Goal: Information Seeking & Learning: Learn about a topic

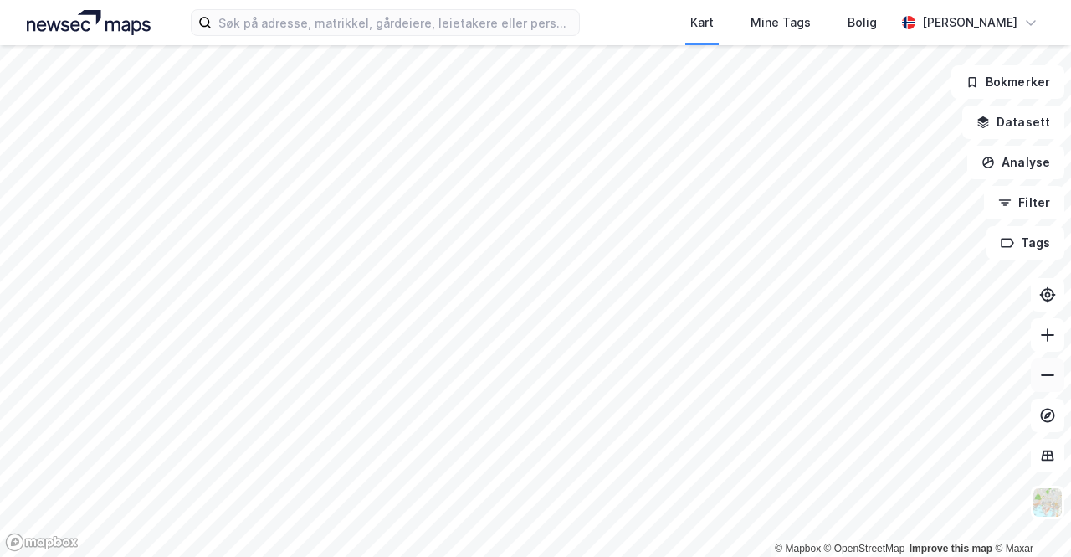
click at [1045, 378] on icon at bounding box center [1047, 375] width 17 height 17
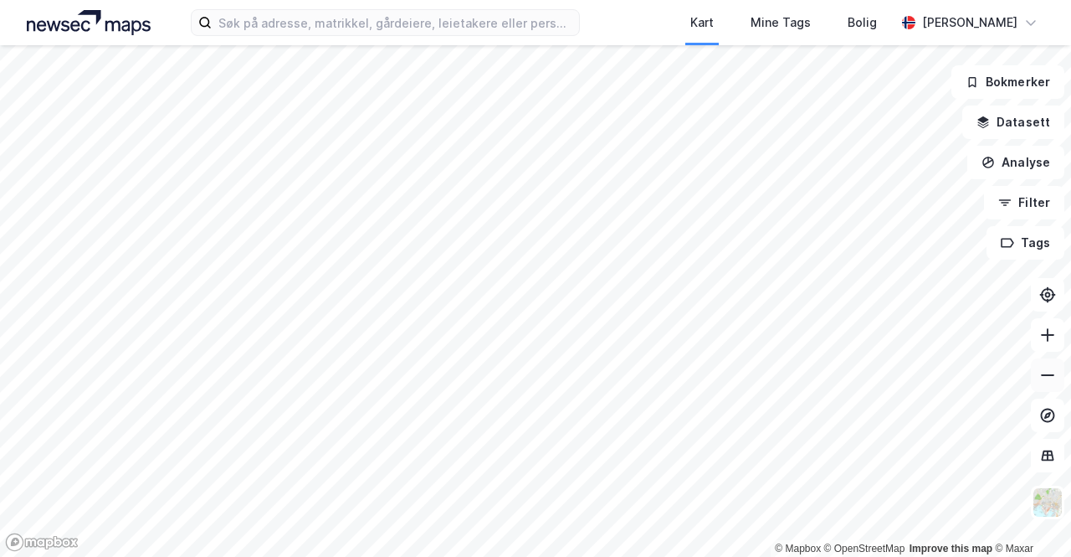
click at [1045, 378] on icon at bounding box center [1047, 375] width 17 height 17
click at [513, 556] on html "Kart Mine Tags [PERSON_NAME] © Mapbox © OpenStreetMap Improve this map © Maxar …" at bounding box center [535, 278] width 1071 height 557
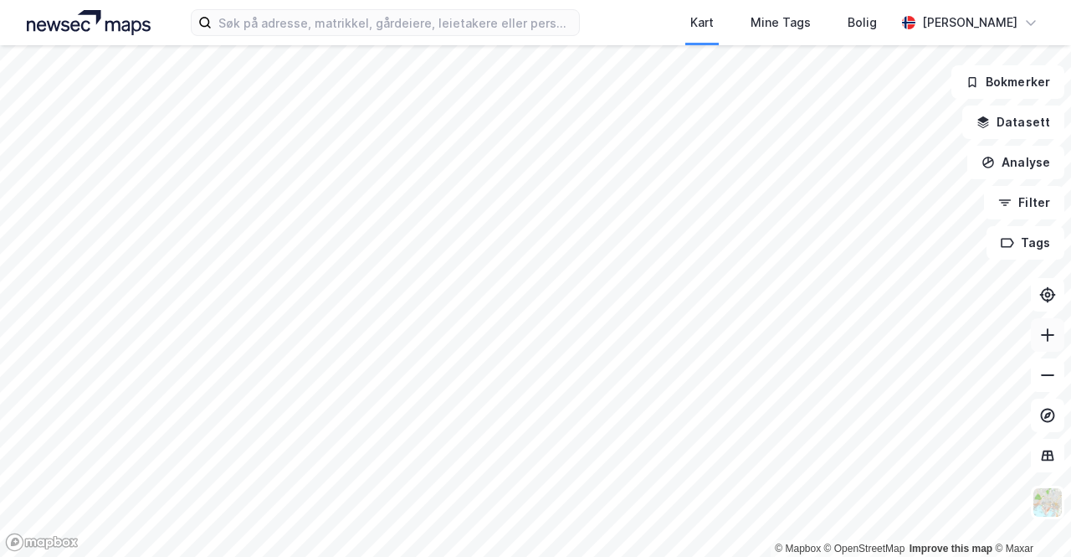
click at [1052, 330] on icon at bounding box center [1047, 334] width 17 height 17
click at [1043, 337] on icon at bounding box center [1047, 334] width 17 height 17
click at [1044, 339] on icon at bounding box center [1047, 334] width 17 height 17
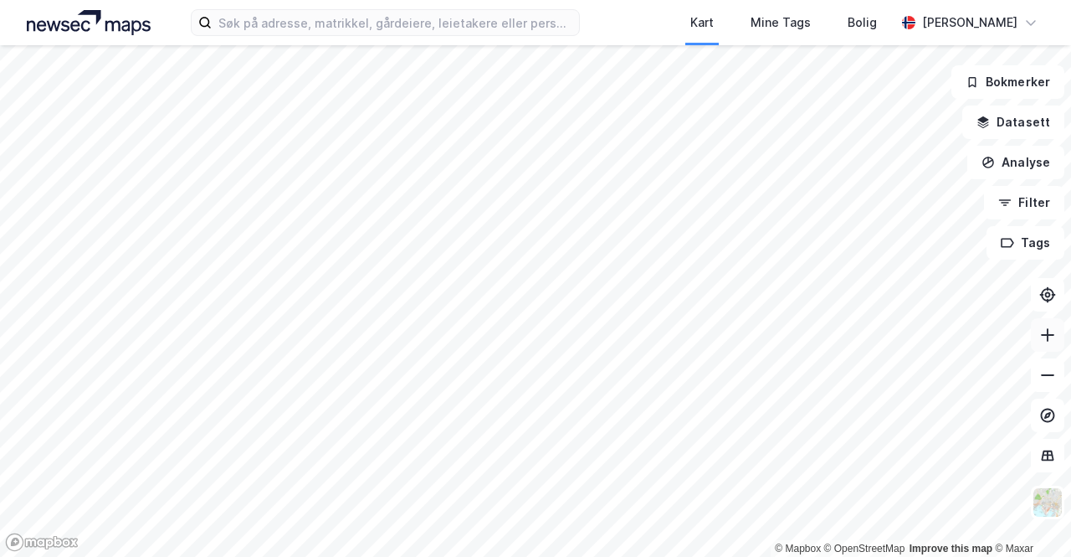
click at [1044, 339] on icon at bounding box center [1047, 334] width 17 height 17
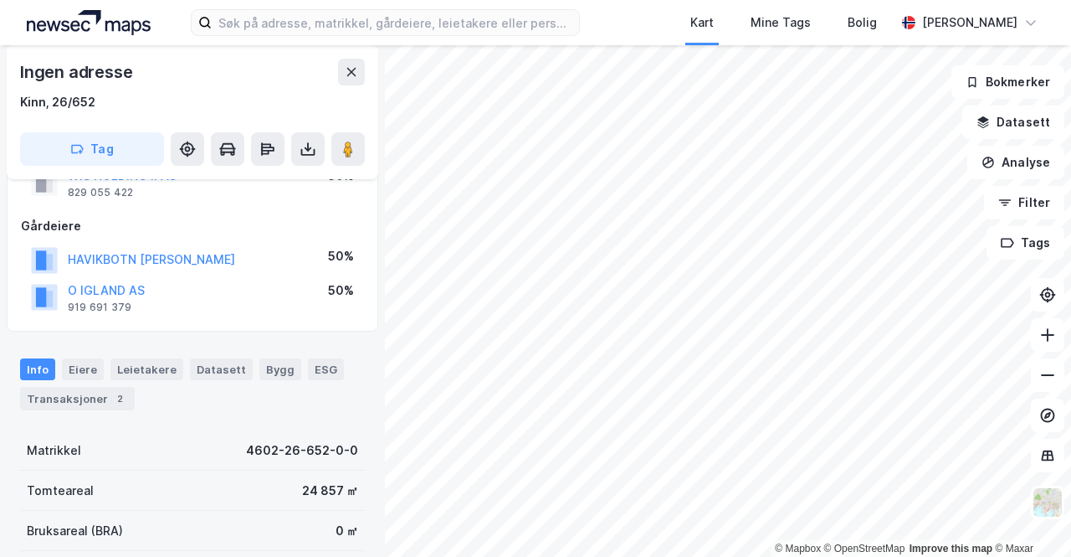
scroll to position [92, 0]
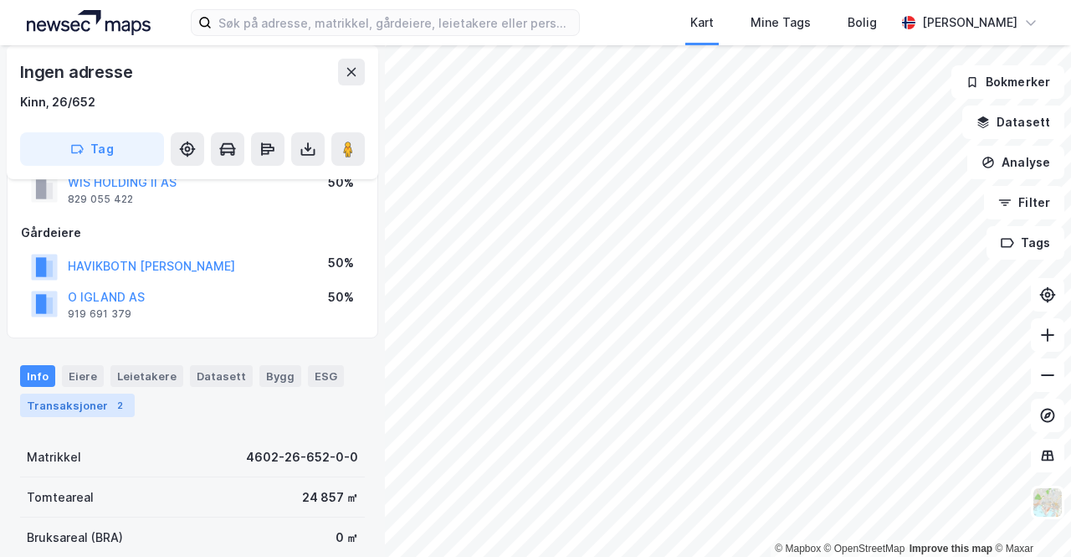
click at [77, 395] on div "Transaksjoner 2" at bounding box center [77, 404] width 115 height 23
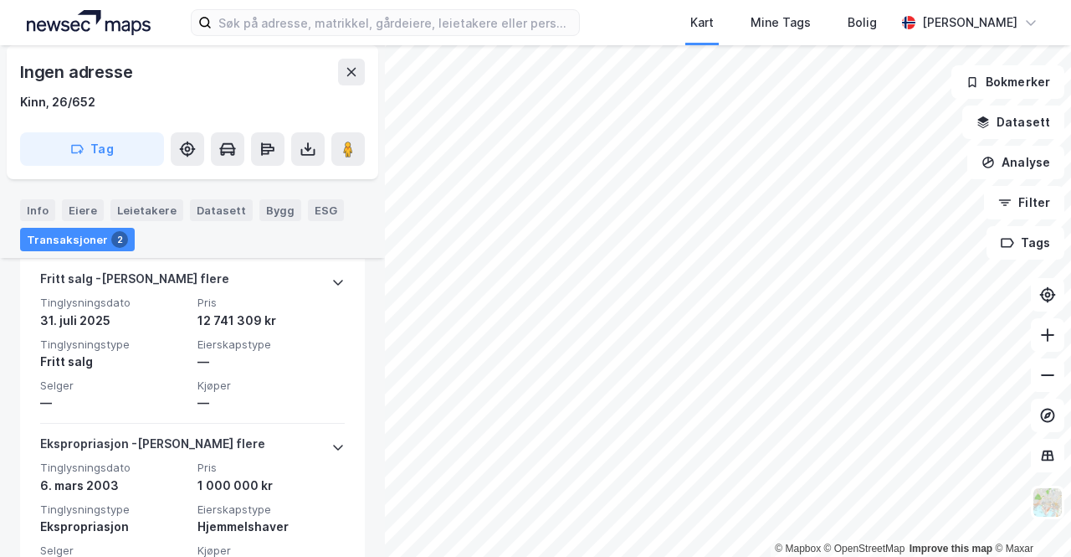
scroll to position [619, 0]
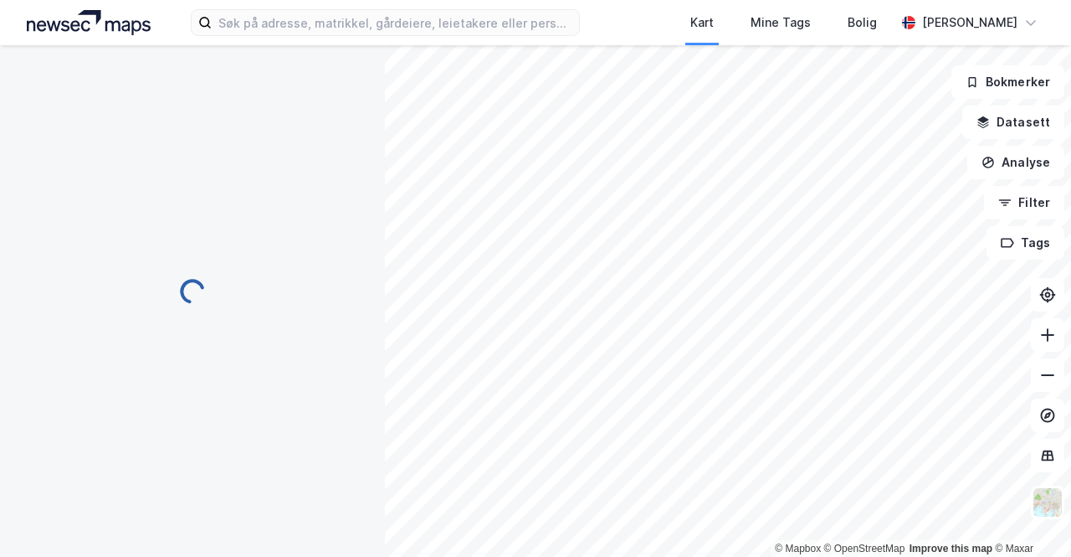
scroll to position [216, 0]
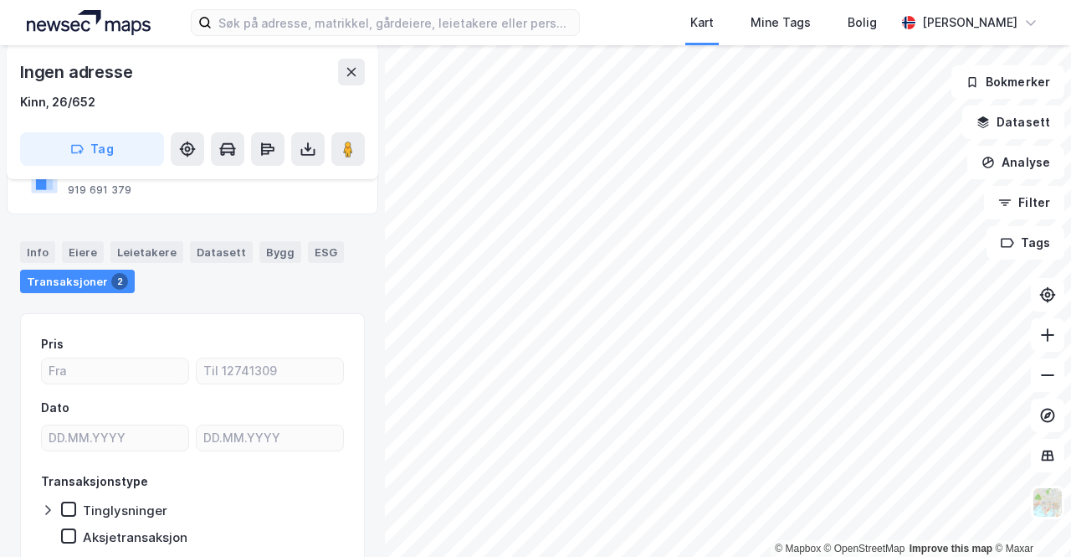
scroll to position [216, 0]
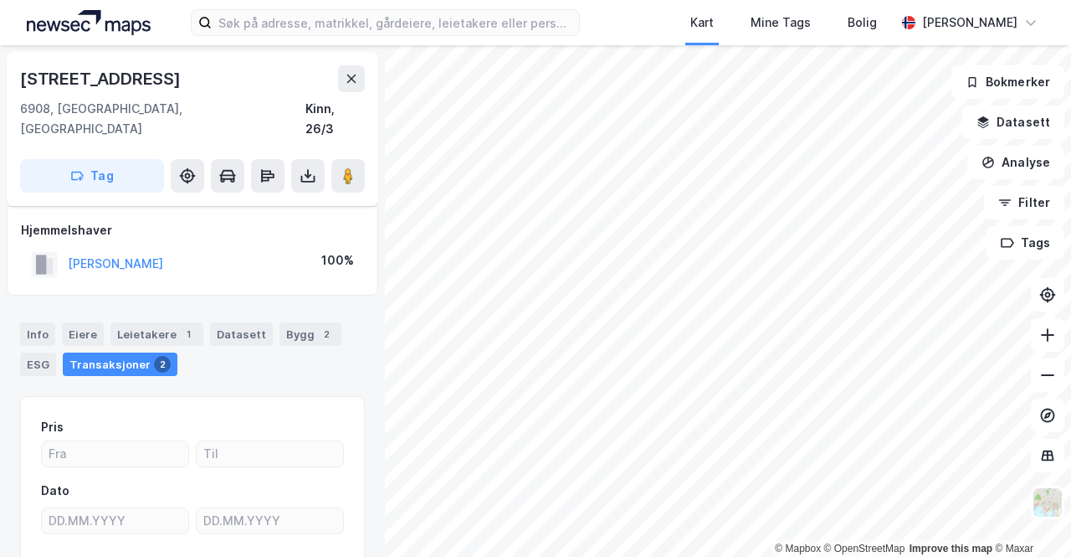
scroll to position [131, 0]
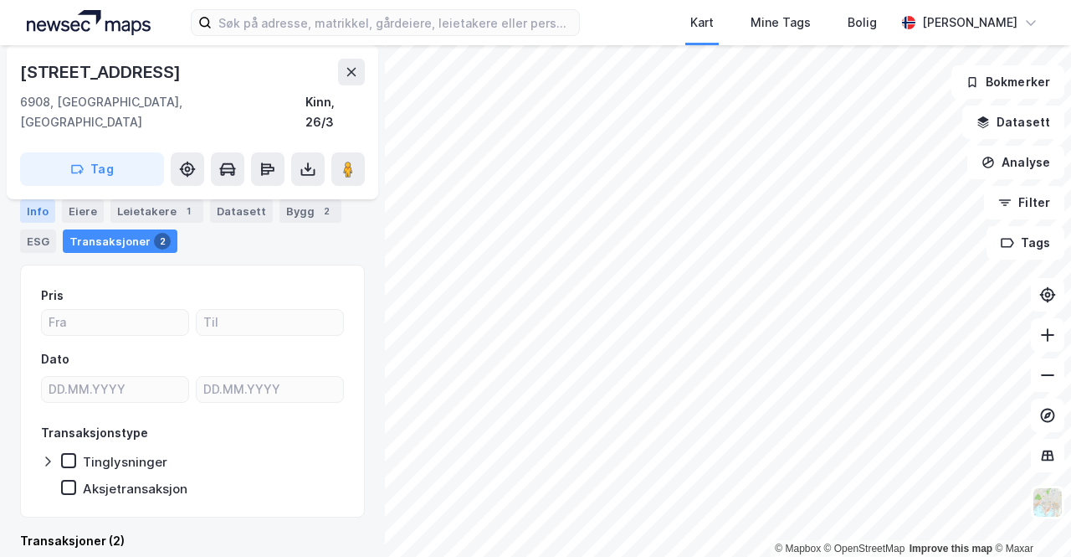
click at [47, 207] on div "Info" at bounding box center [37, 210] width 35 height 23
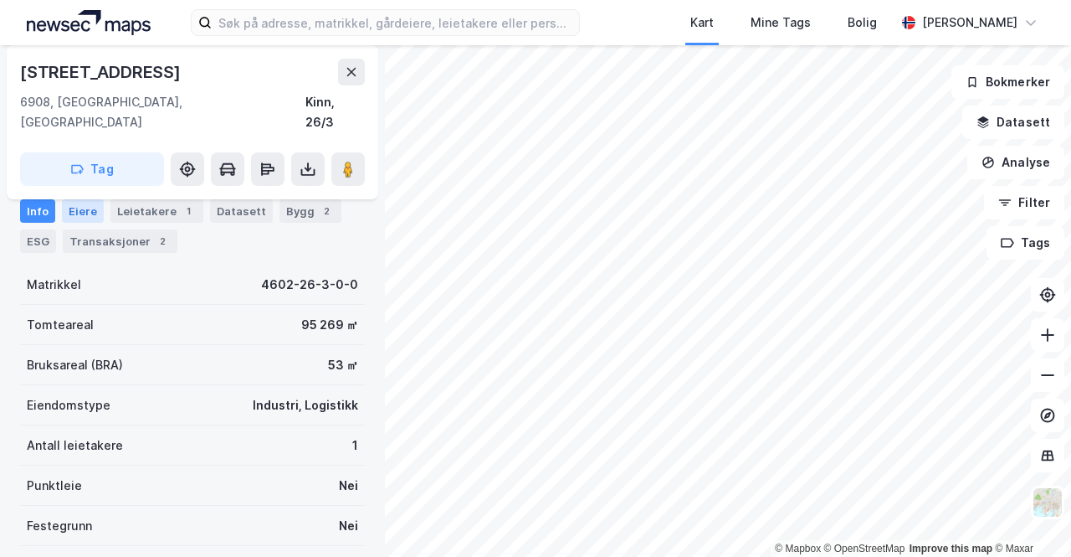
click at [77, 208] on div "Eiere" at bounding box center [83, 210] width 42 height 23
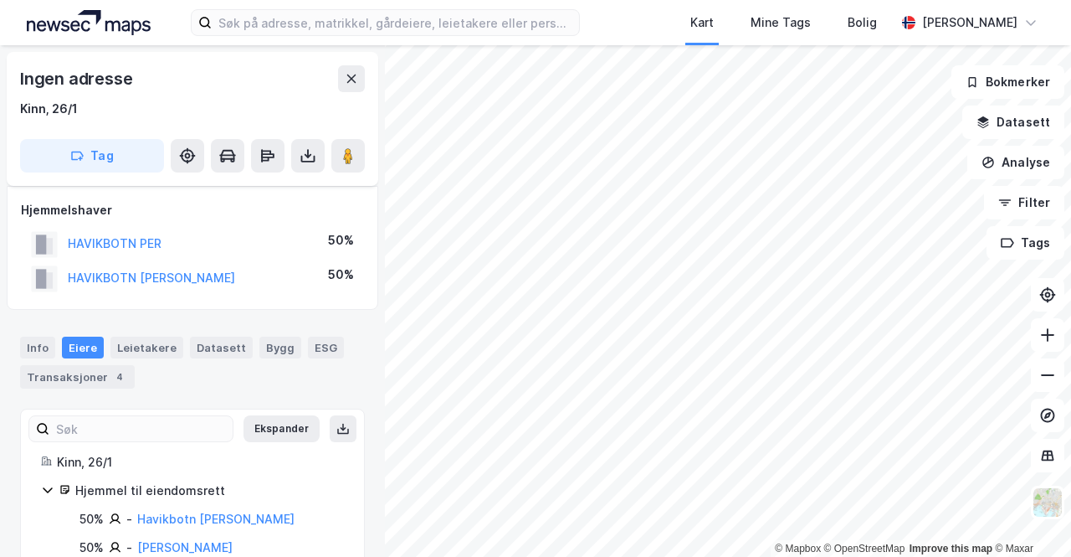
scroll to position [40, 0]
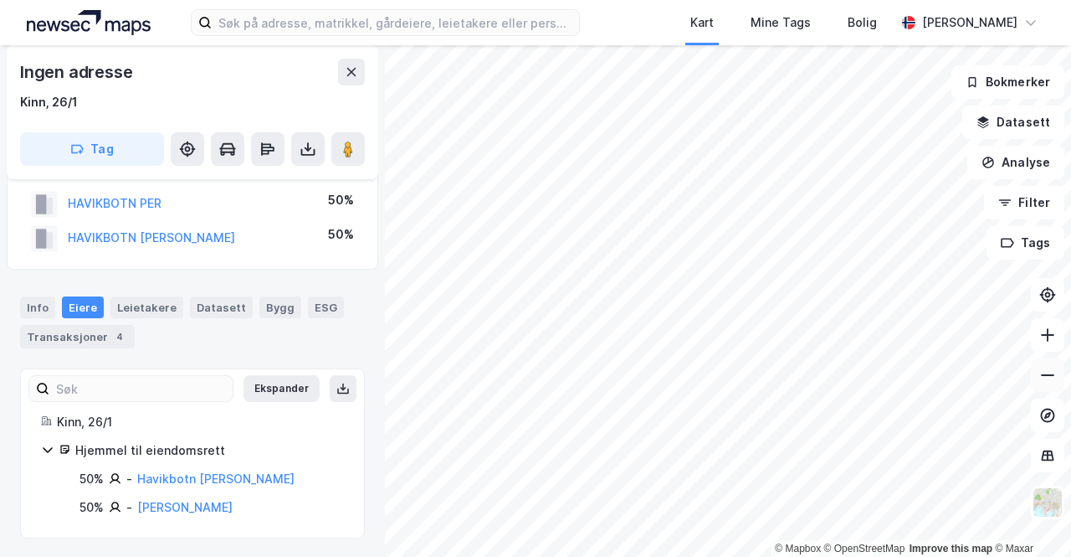
click at [1053, 383] on button at bounding box center [1047, 374] width 33 height 33
click at [1038, 344] on button at bounding box center [1047, 334] width 33 height 33
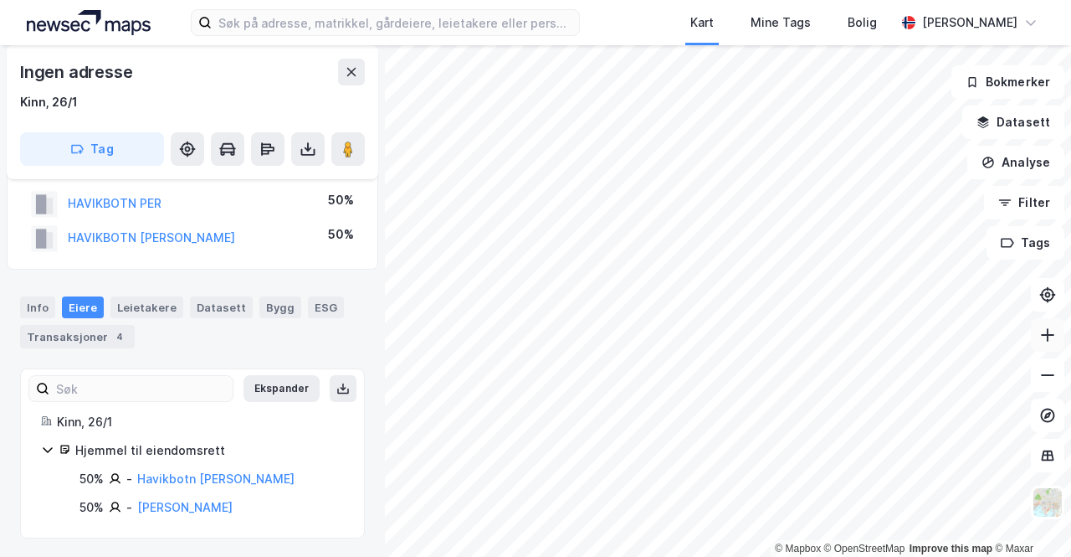
click at [1038, 344] on button at bounding box center [1047, 334] width 33 height 33
click at [490, 556] on html "Kart Mine Tags [PERSON_NAME] © Mapbox © OpenStreetMap Improve this map © Maxar …" at bounding box center [535, 278] width 1071 height 557
click at [1043, 384] on button at bounding box center [1047, 374] width 33 height 33
click at [1052, 379] on icon at bounding box center [1047, 375] width 17 height 17
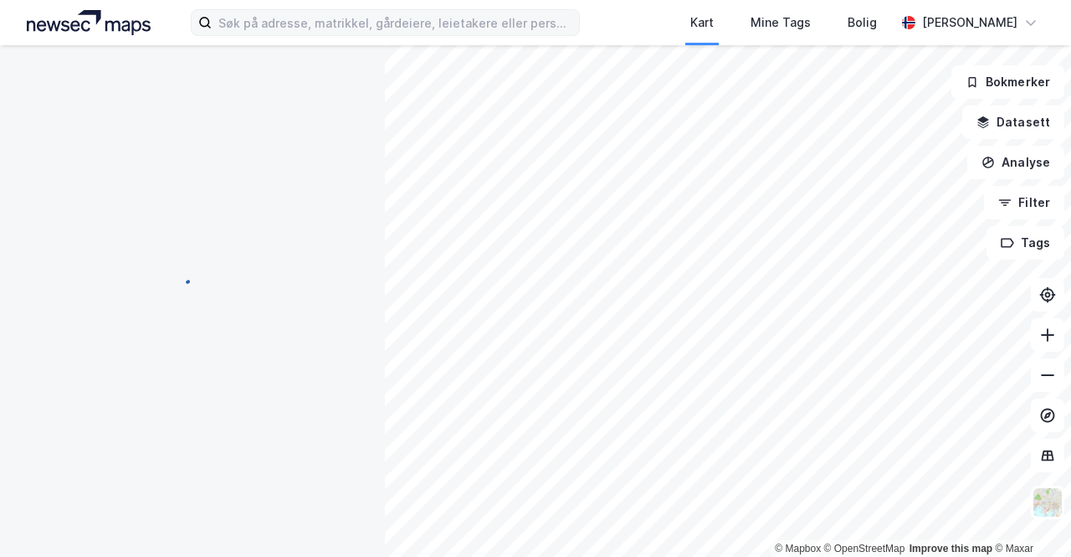
scroll to position [40, 0]
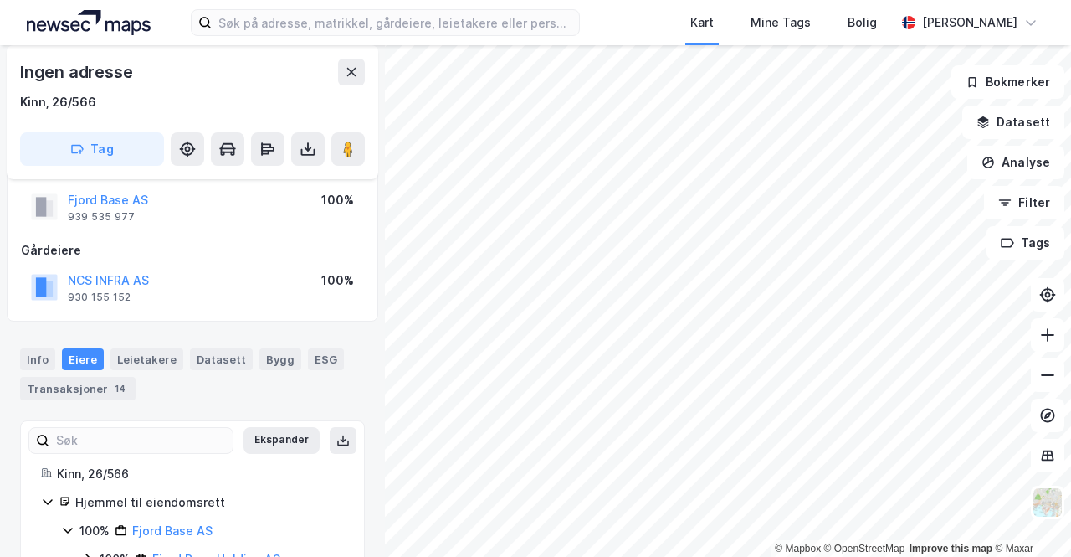
scroll to position [40, 0]
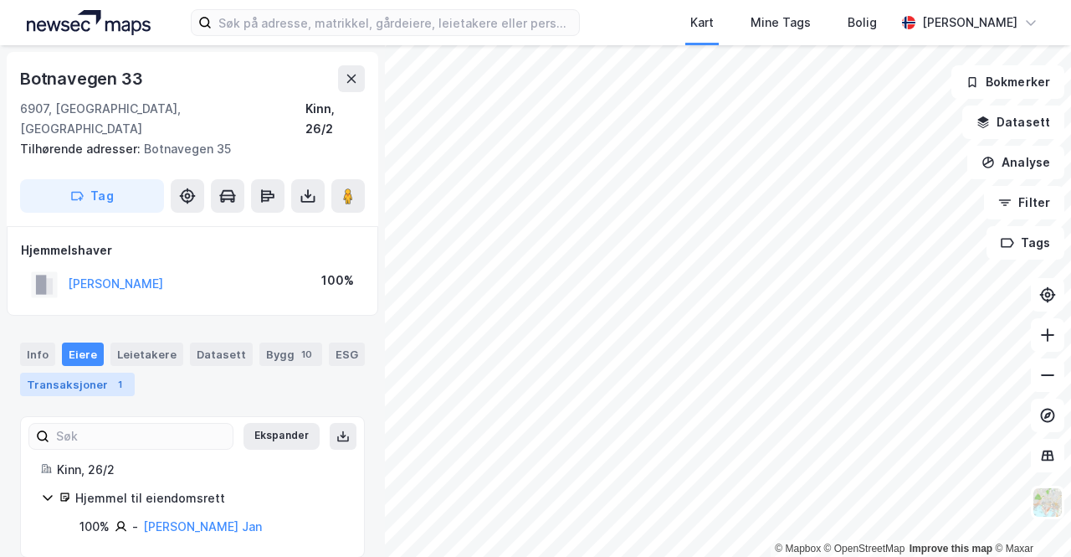
click at [63, 372] on div "Transaksjoner 1" at bounding box center [77, 383] width 115 height 23
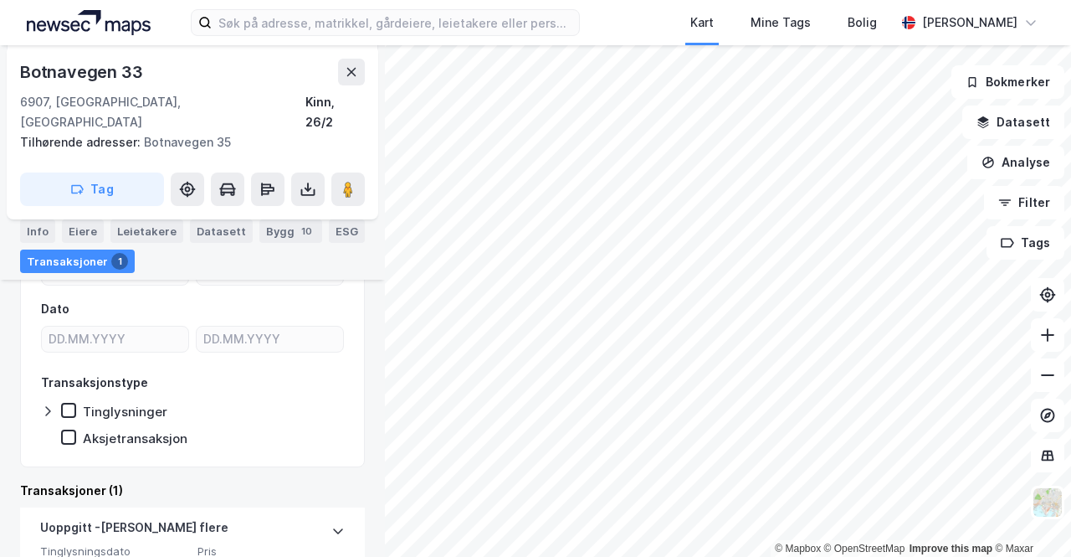
scroll to position [235, 0]
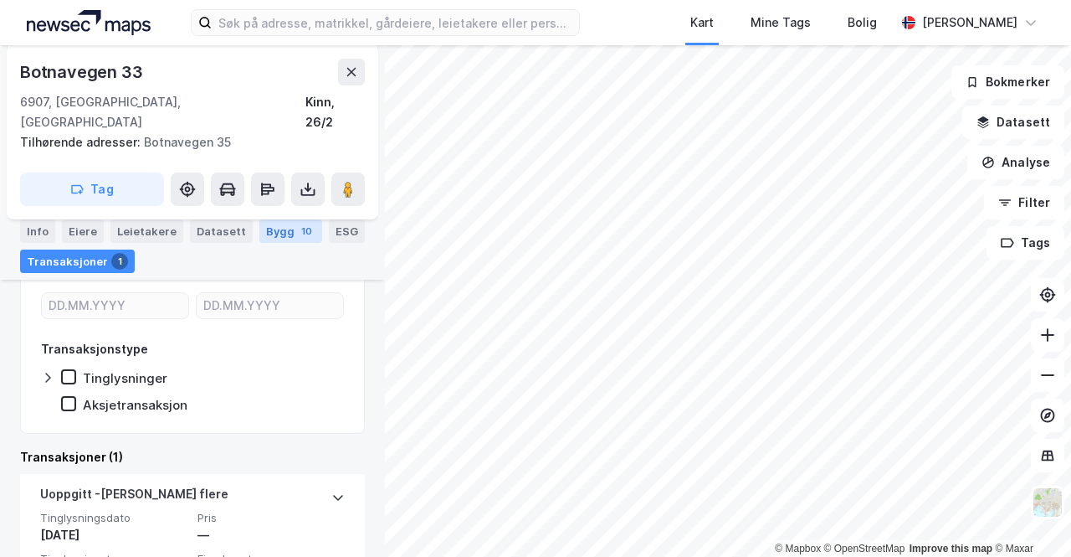
click at [271, 228] on div "Bygg 10" at bounding box center [290, 230] width 63 height 23
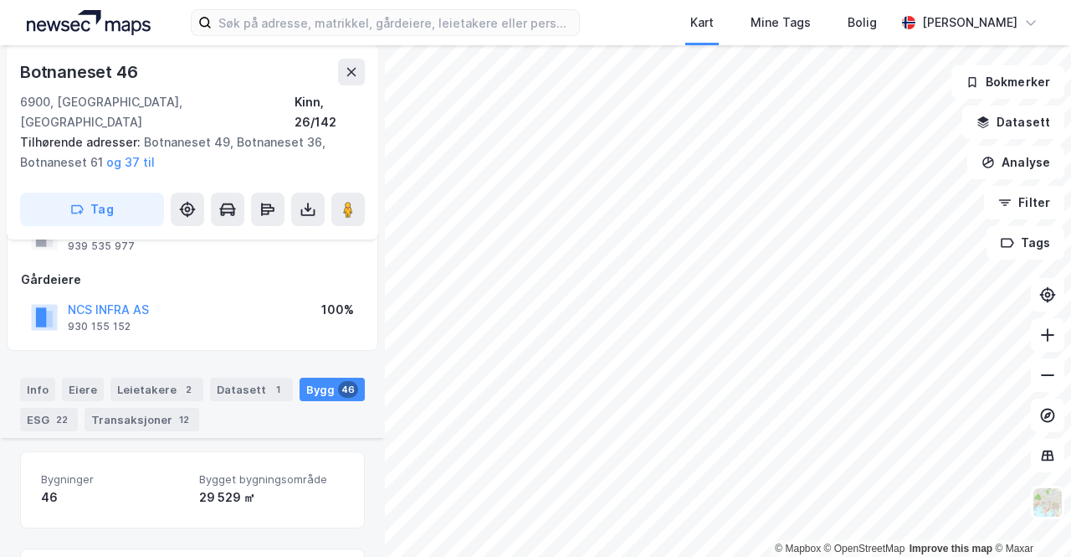
scroll to position [335, 0]
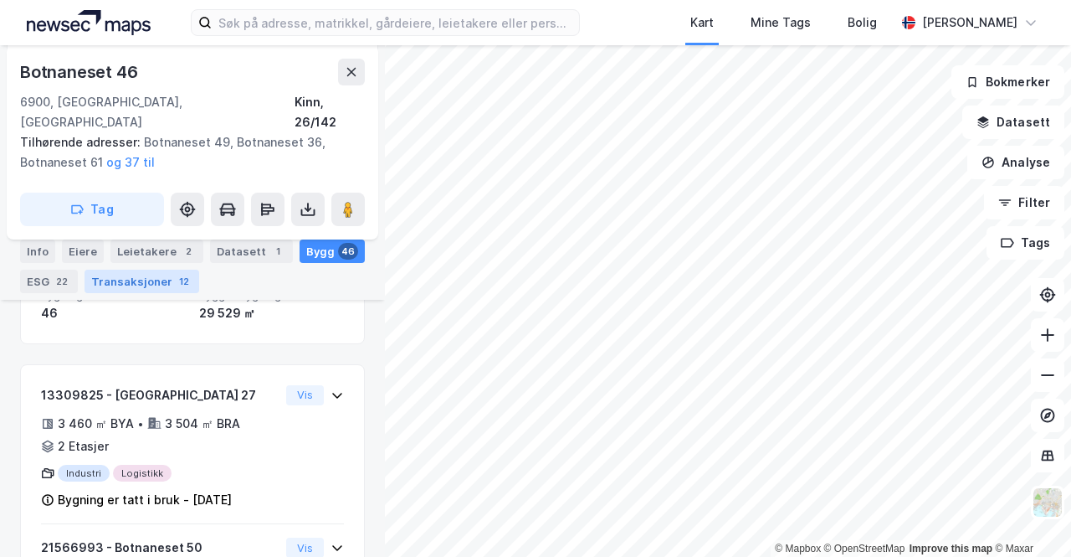
click at [131, 286] on div "Transaksjoner 12" at bounding box center [142, 280] width 115 height 23
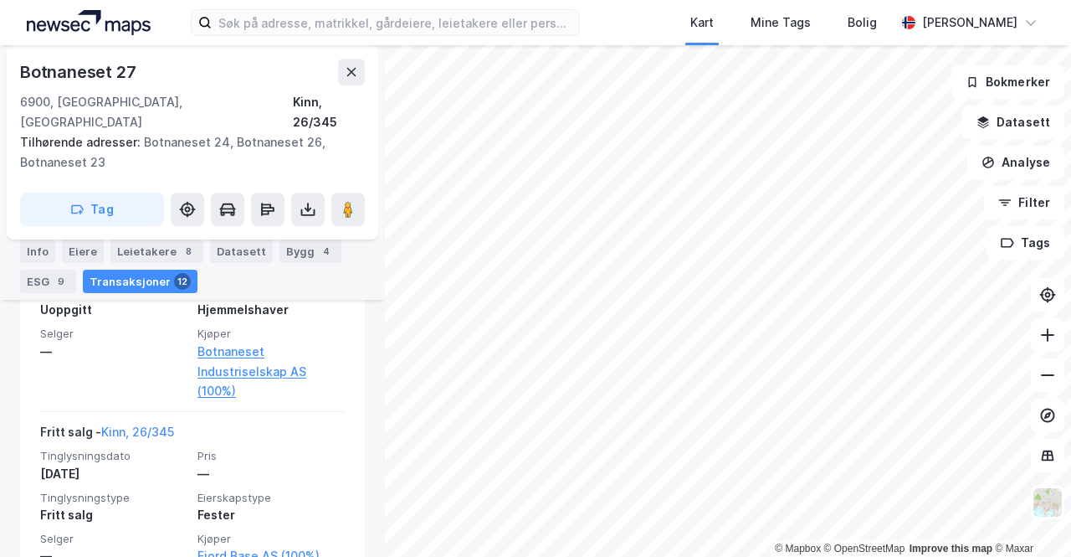
scroll to position [3915, 0]
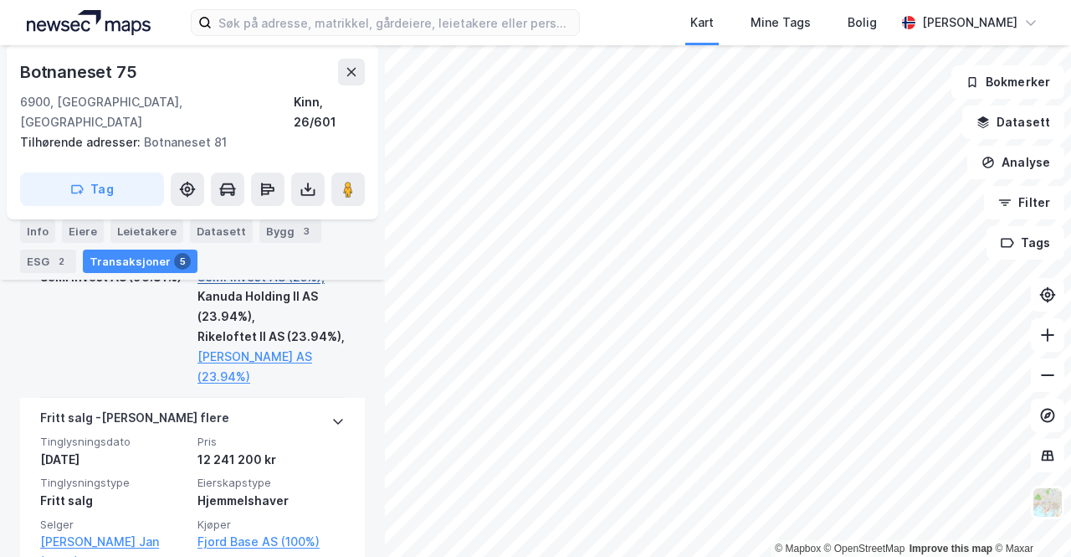
scroll to position [1242, 0]
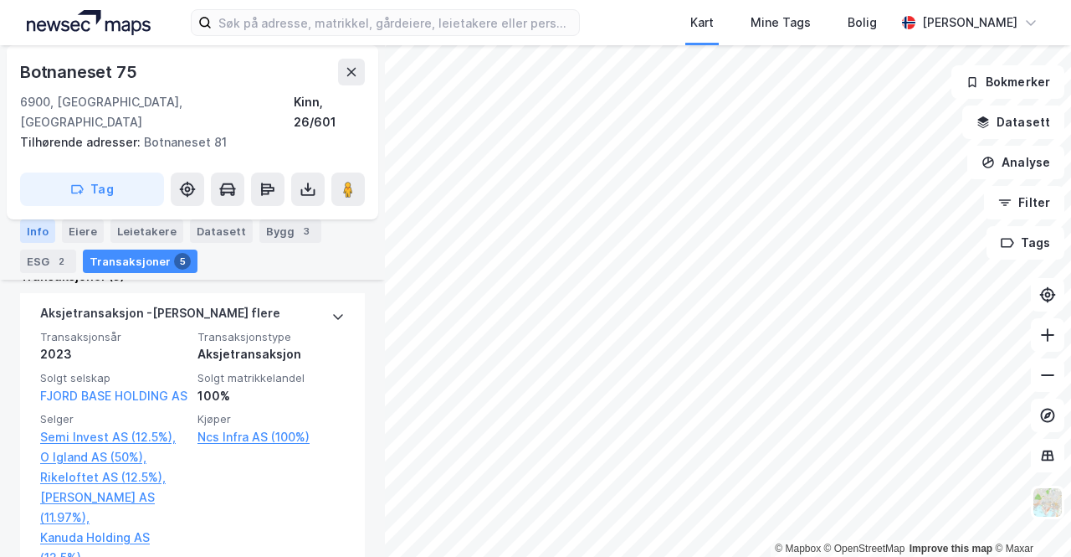
click at [38, 228] on div "Info" at bounding box center [37, 230] width 35 height 23
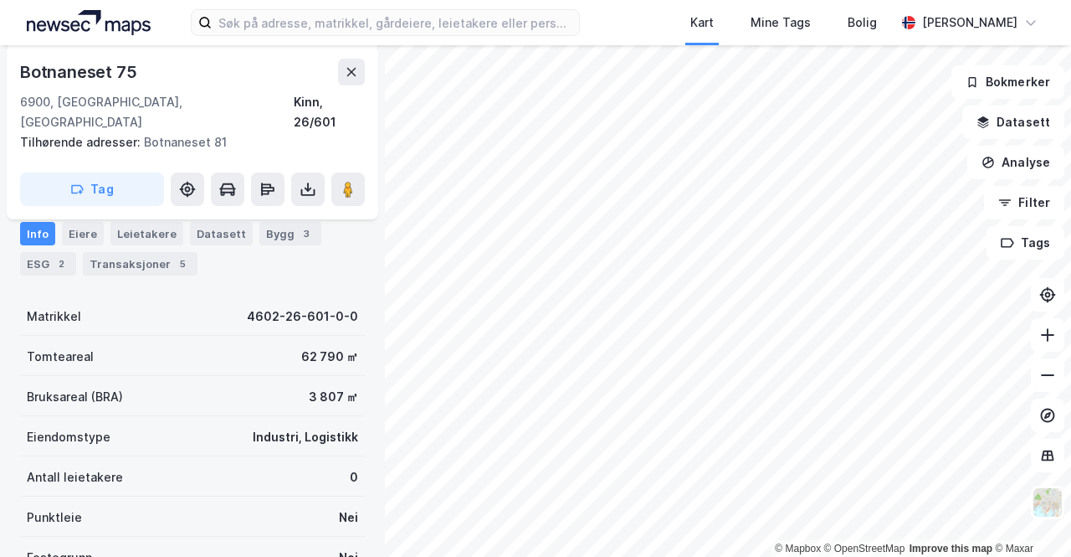
scroll to position [38, 0]
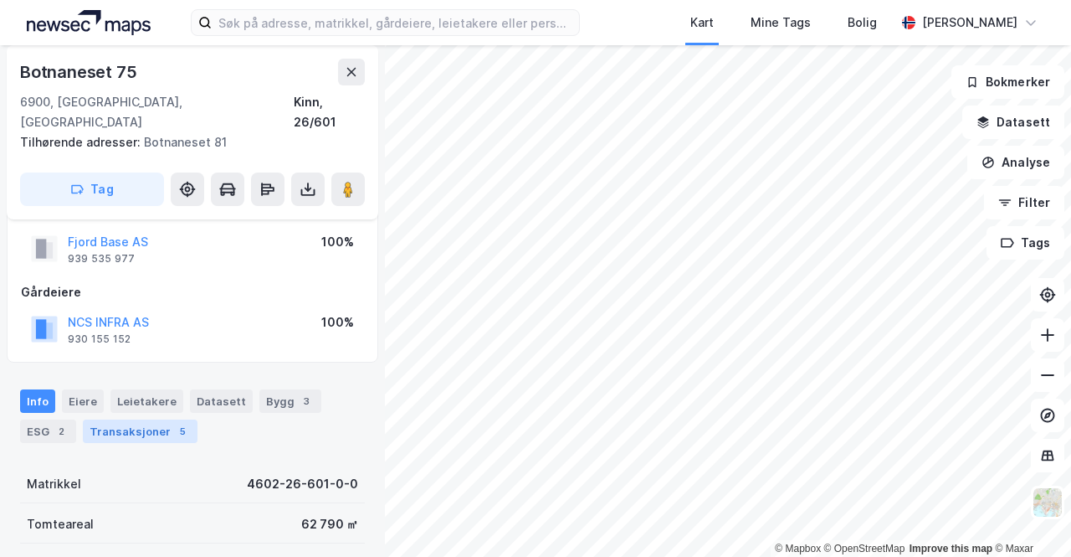
click at [136, 419] on div "Transaksjoner 5" at bounding box center [140, 430] width 115 height 23
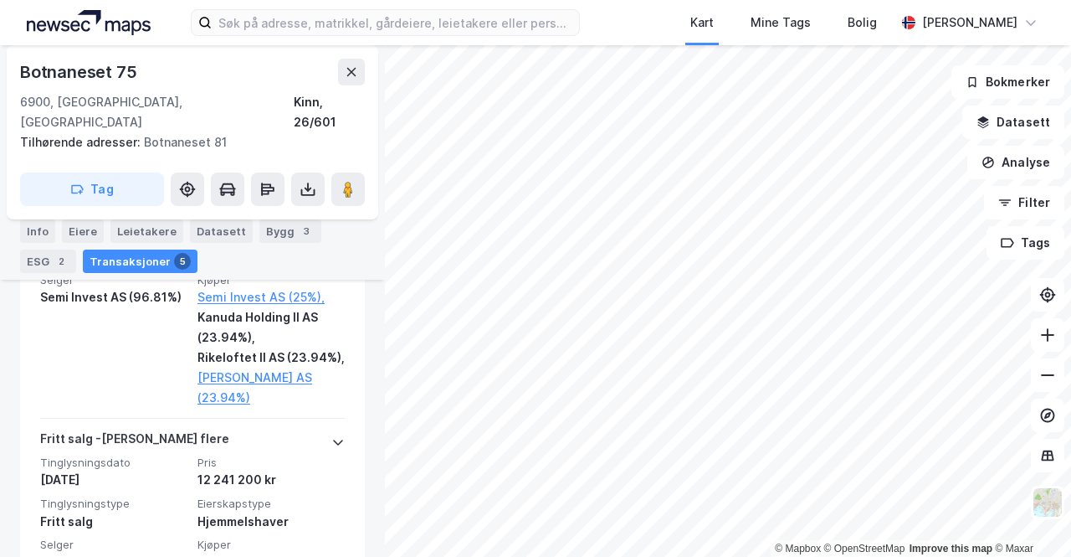
scroll to position [1128, 0]
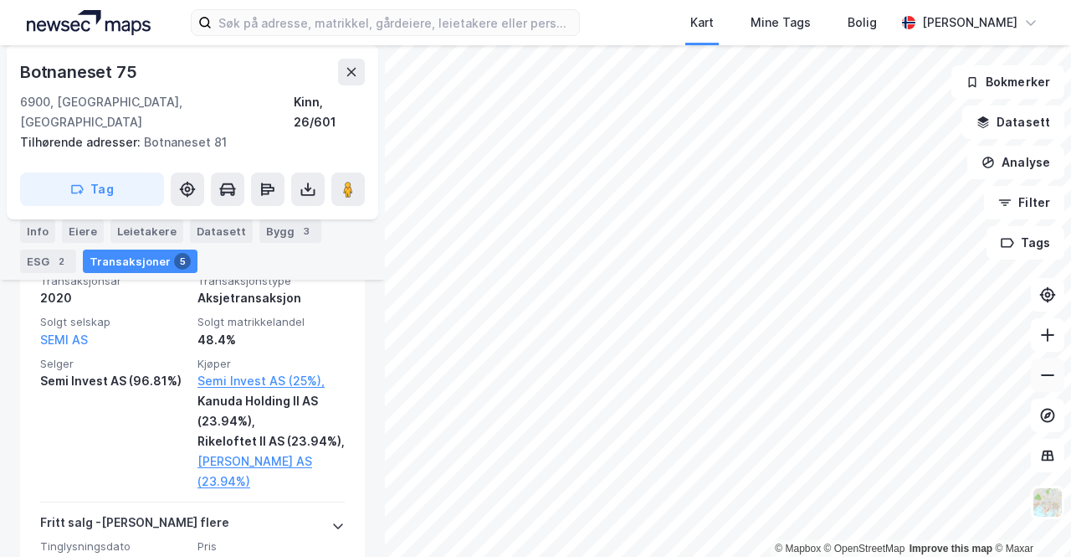
click at [1044, 376] on icon at bounding box center [1047, 375] width 17 height 17
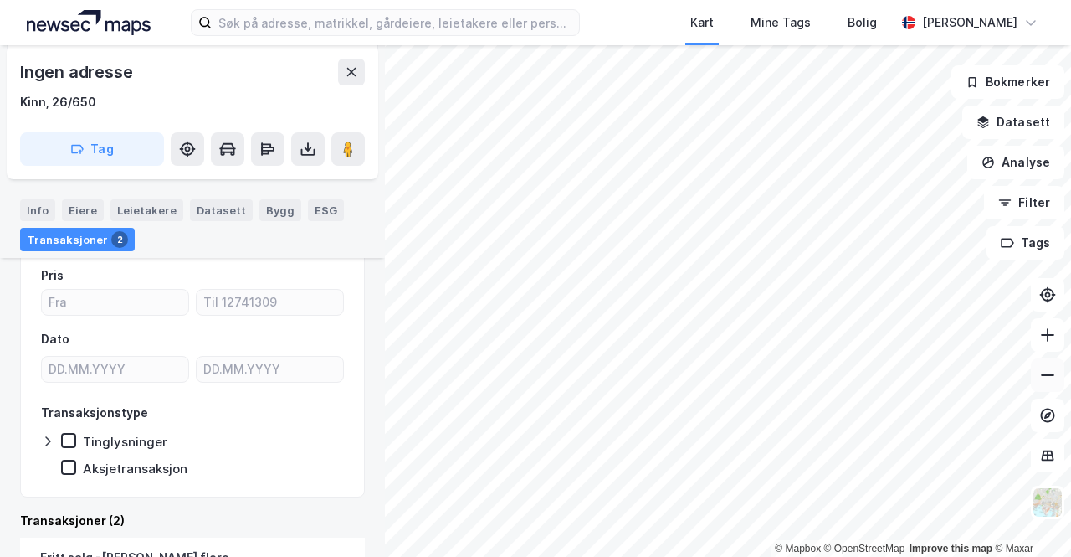
scroll to position [216, 0]
click at [1052, 373] on icon at bounding box center [1047, 375] width 17 height 17
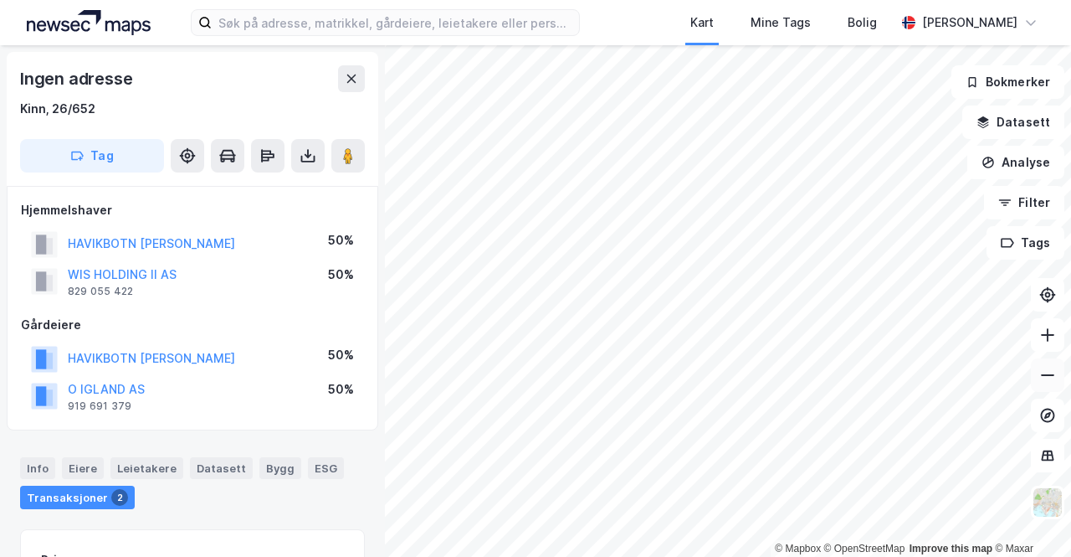
scroll to position [216, 0]
